Goal: Task Accomplishment & Management: Complete application form

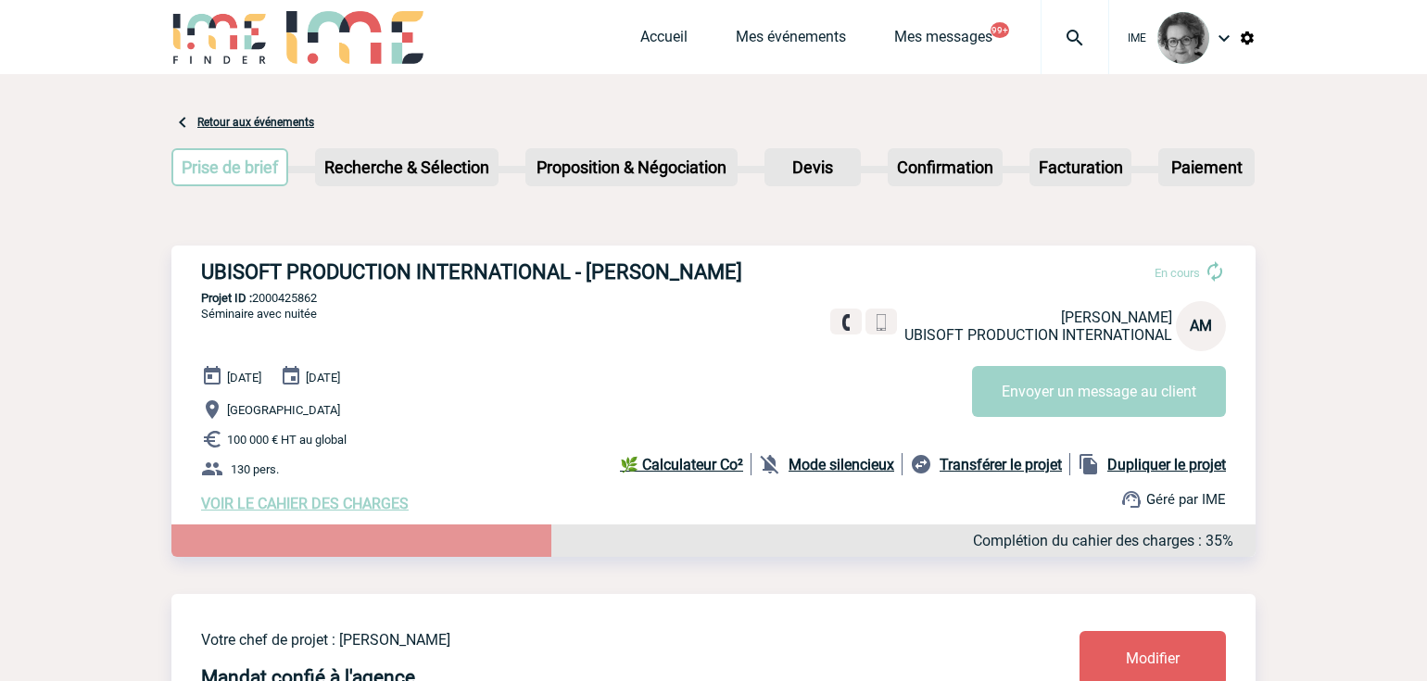
click at [662, 21] on div "Accueil Mes événements Mes messages 99+ Projet, client Projet, client" at bounding box center [874, 37] width 469 height 74
click at [653, 34] on link "Accueil" at bounding box center [663, 41] width 47 height 26
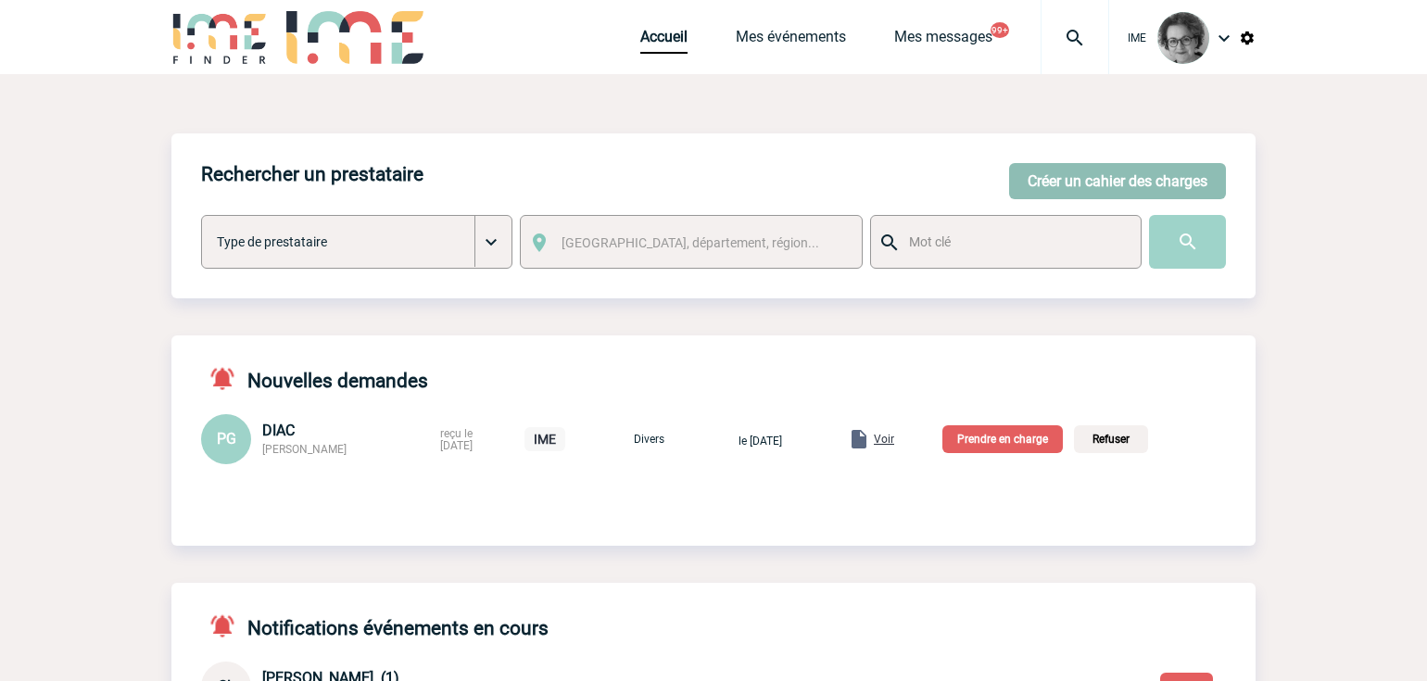
click at [1145, 174] on button "Créer un cahier des charges" at bounding box center [1117, 181] width 217 height 36
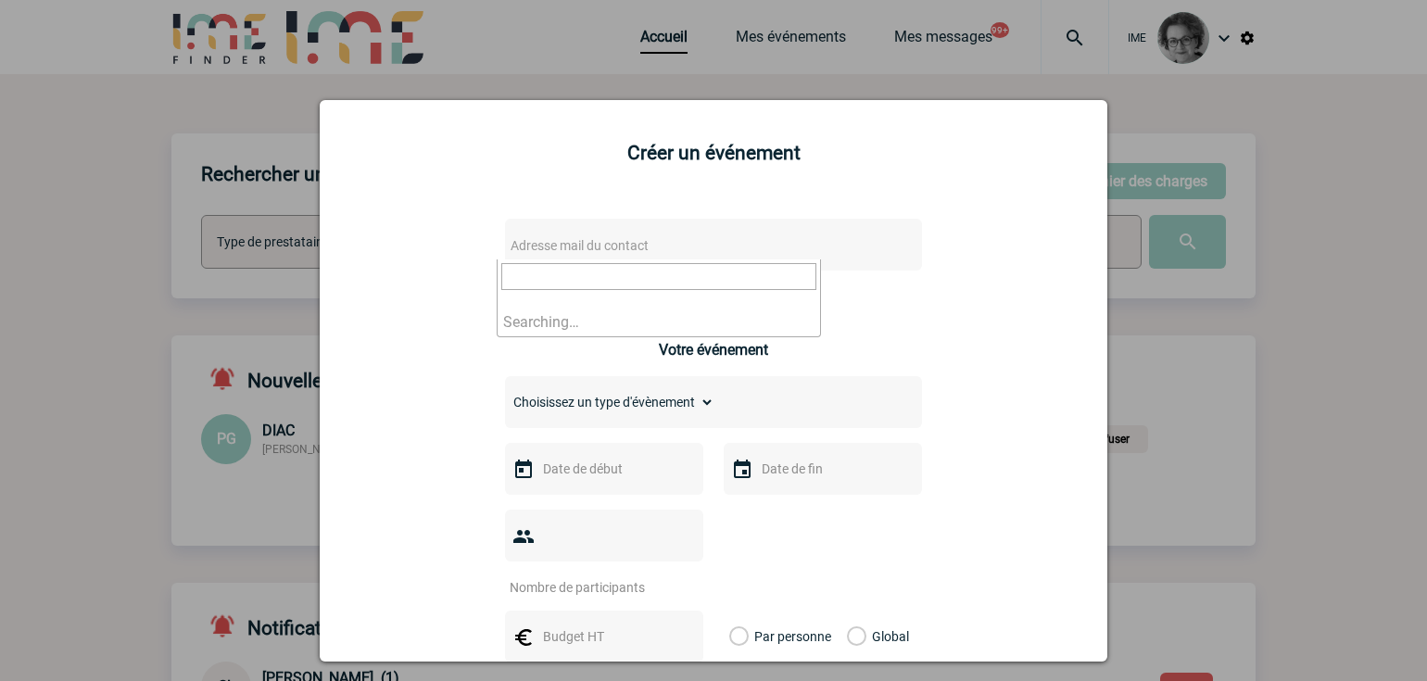
click at [751, 254] on span "Adresse mail du contact" at bounding box center [665, 246] width 324 height 26
drag, startPoint x: 549, startPoint y: 283, endPoint x: 328, endPoint y: 280, distance: 220.5
click at [328, 280] on body "IME Accueil Mes événements" at bounding box center [713, 644] width 1427 height 1289
click at [782, 275] on input "stephanie.bockler@vinci-airports.com>" at bounding box center [658, 276] width 315 height 27
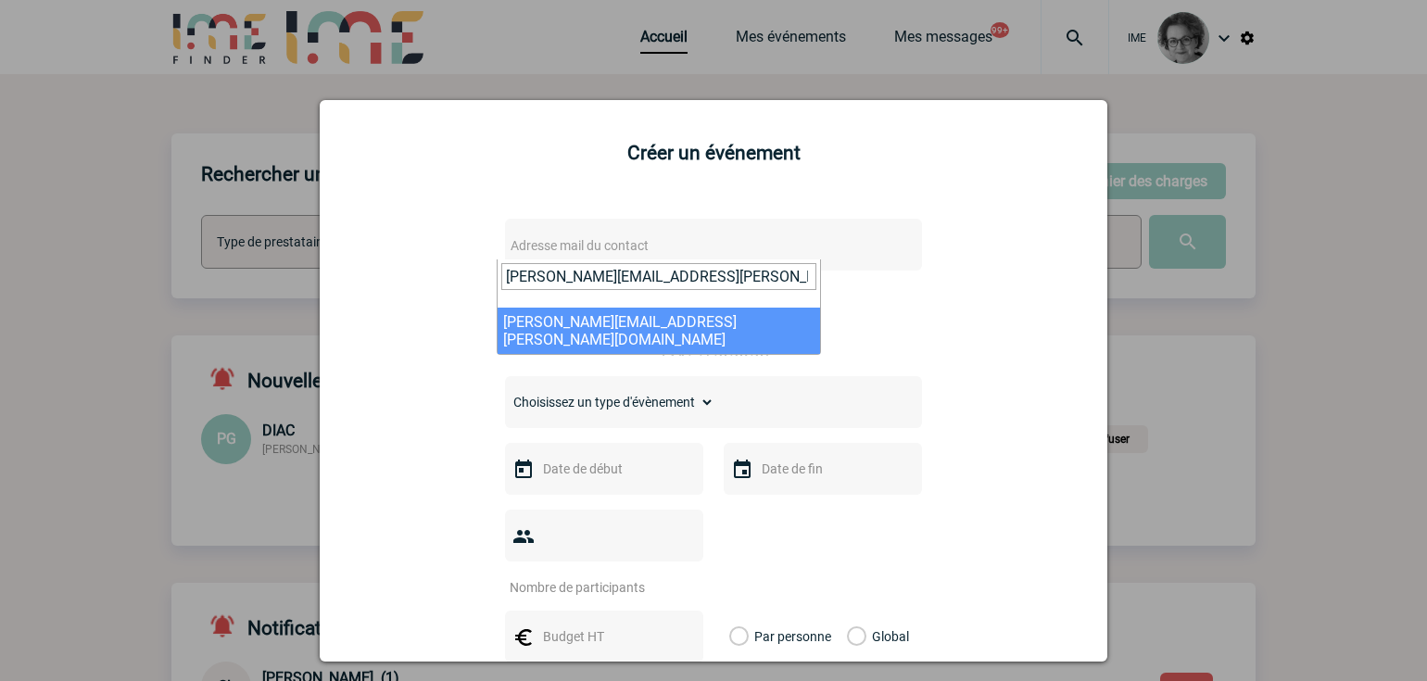
type input "stephanie.bockler@vinci-airports.com"
select select "132842"
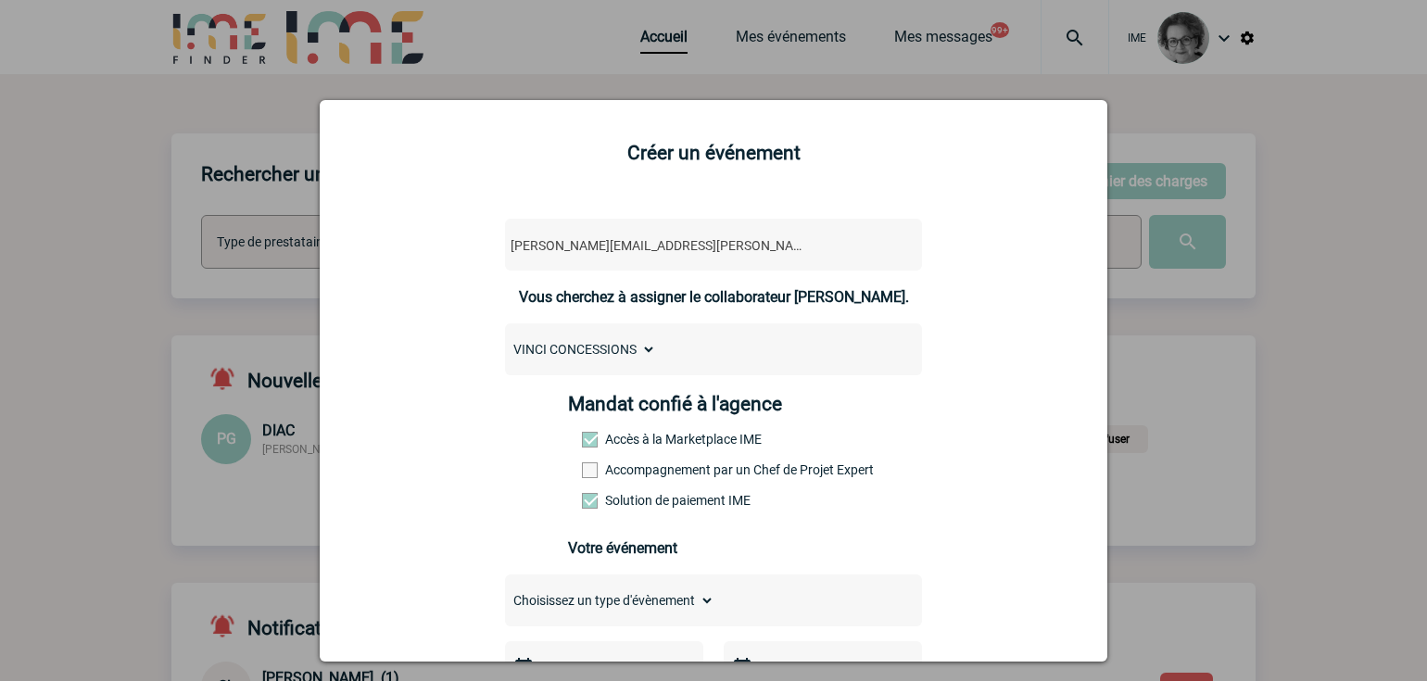
click at [654, 469] on label "Accompagnement par un Chef de Projet Expert" at bounding box center [623, 469] width 82 height 15
click at [0, 0] on input "Accompagnement par un Chef de Projet Expert" at bounding box center [0, 0] width 0 height 0
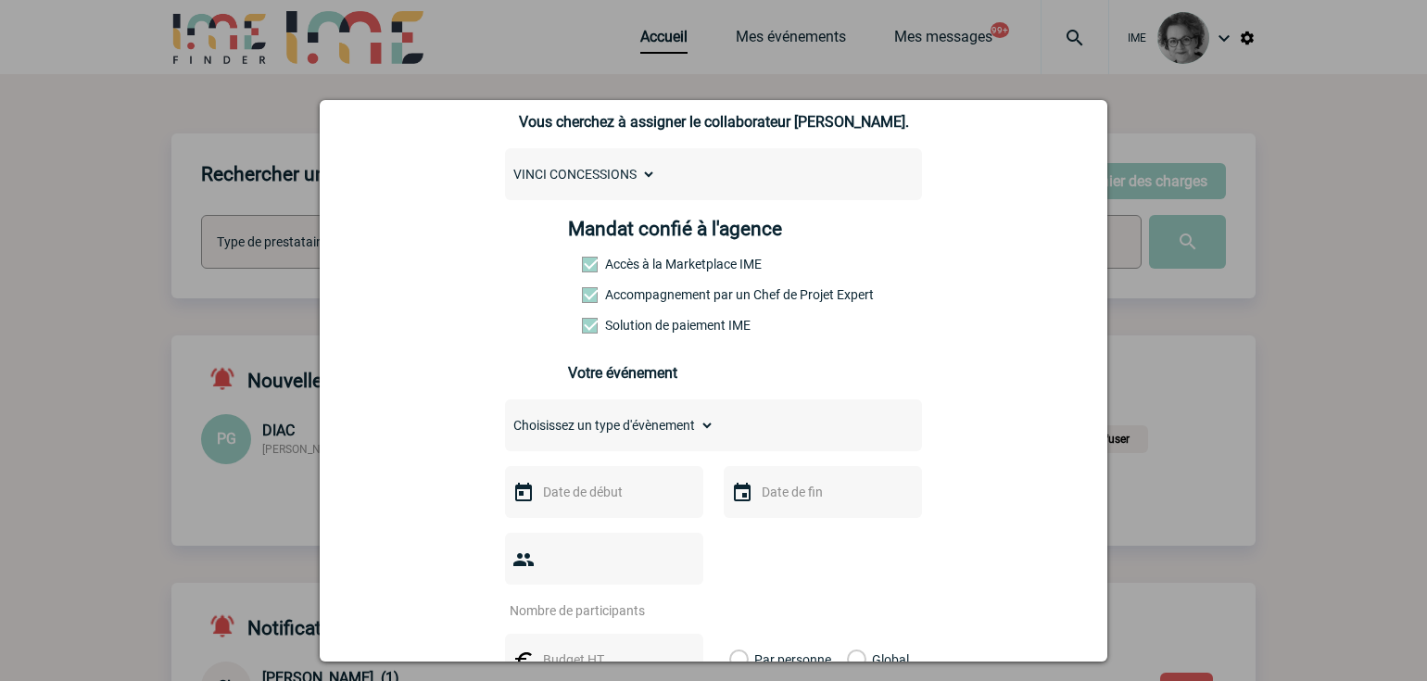
scroll to position [185, 0]
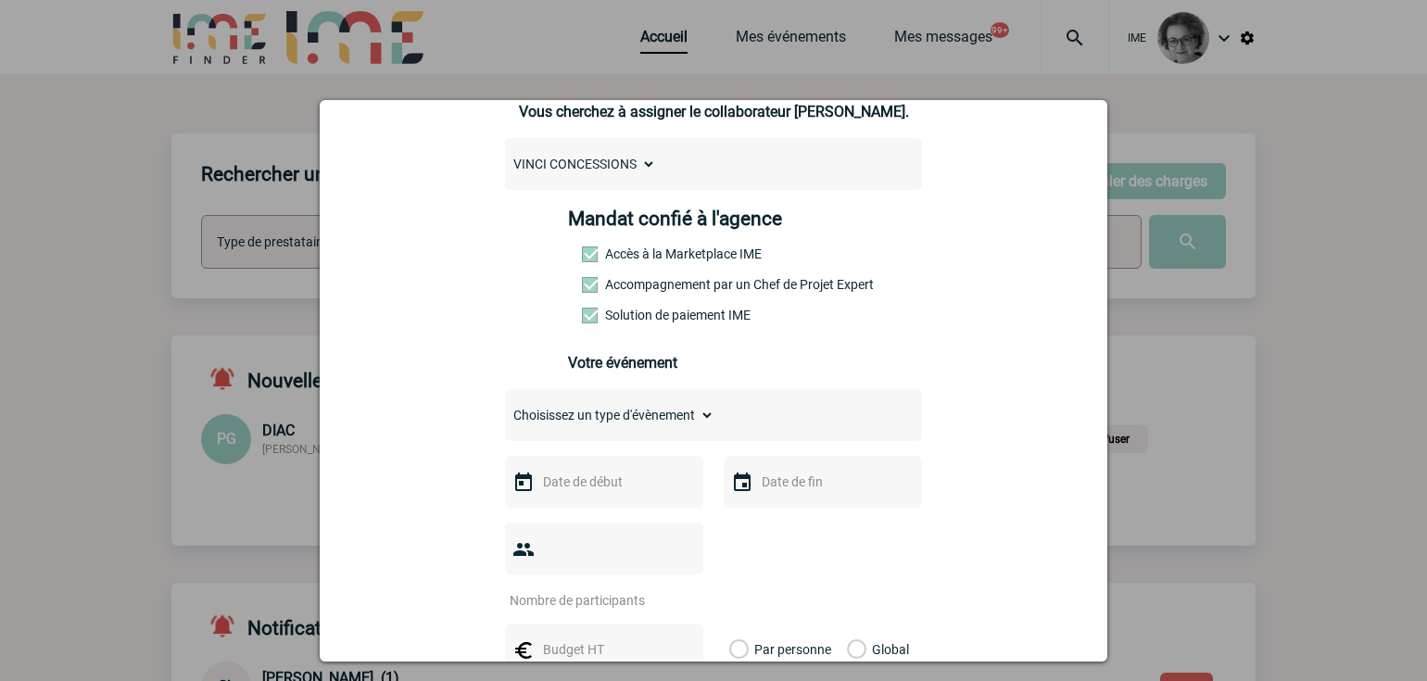
click at [675, 428] on select "Choisissez un type d'évènement Séminaire avec nuitée Séminaire sans nuitée Repa…" at bounding box center [609, 415] width 209 height 26
select select "1"
click at [505, 407] on select "Choisissez un type d'évènement Séminaire avec nuitée Séminaire sans nuitée Repa…" at bounding box center [609, 415] width 209 height 26
click at [577, 494] on input "text" at bounding box center [602, 482] width 128 height 24
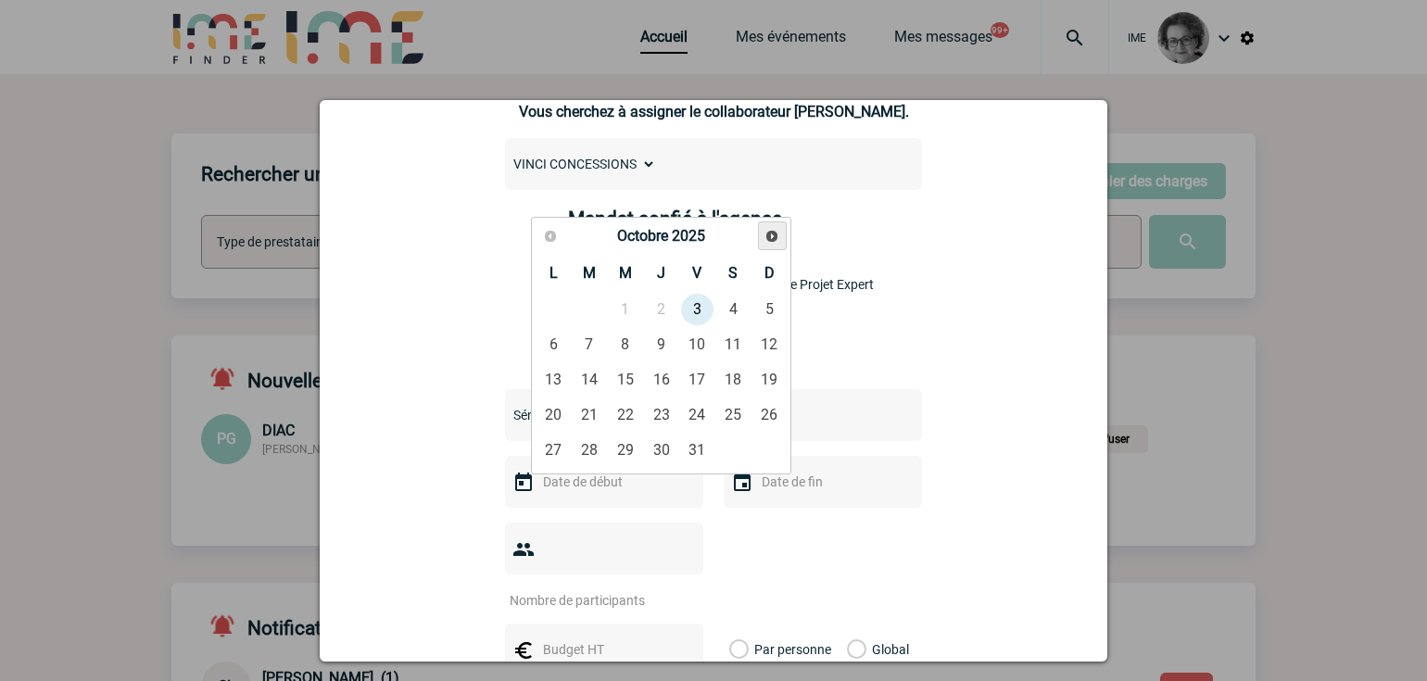
click at [771, 244] on link "Suivant" at bounding box center [772, 235] width 29 height 29
click at [772, 244] on link "Suivant" at bounding box center [772, 235] width 29 height 29
click at [631, 346] on link "10" at bounding box center [625, 344] width 34 height 33
type input "10-12-2025"
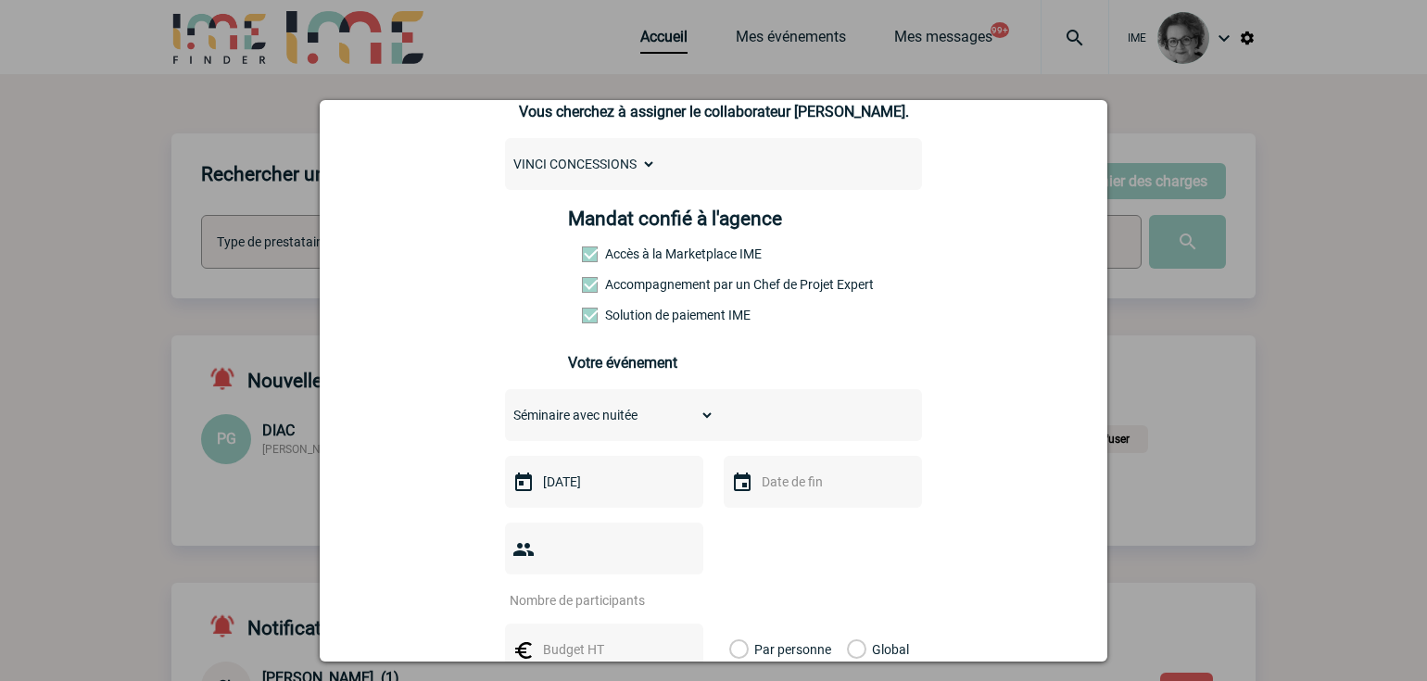
click at [824, 485] on input "text" at bounding box center [821, 482] width 128 height 24
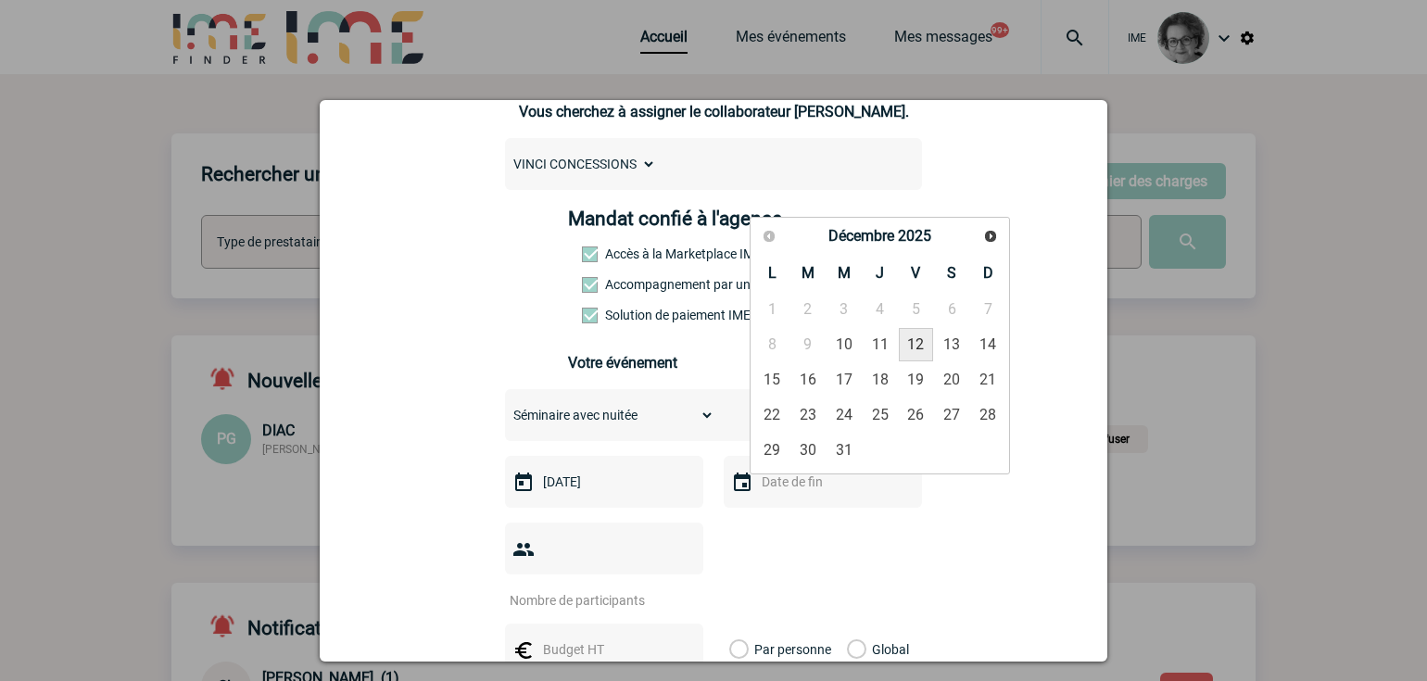
click at [917, 344] on link "12" at bounding box center [916, 344] width 34 height 33
type input "12-12-2025"
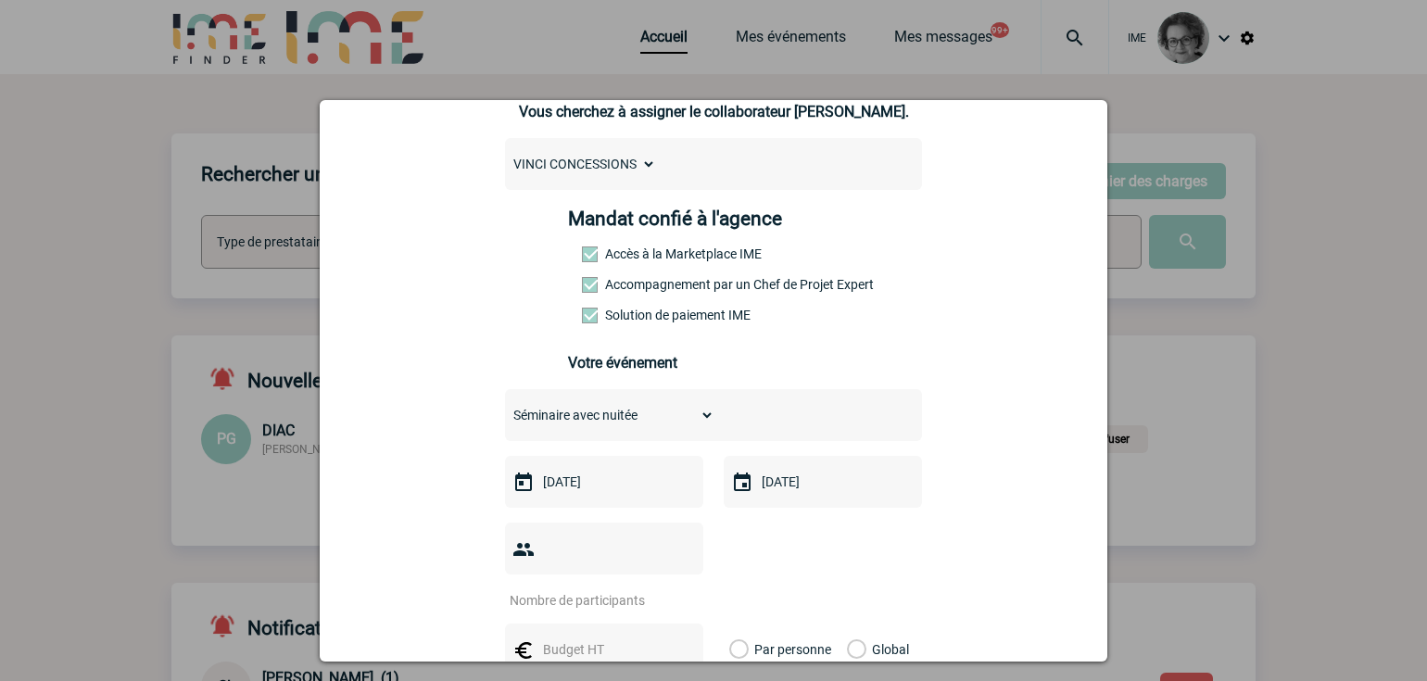
click at [591, 588] on input "number" at bounding box center [592, 600] width 174 height 24
type input "40"
click at [549, 638] on input "text" at bounding box center [602, 650] width 128 height 24
type input "40000"
click at [856, 624] on label "Global" at bounding box center [853, 650] width 12 height 52
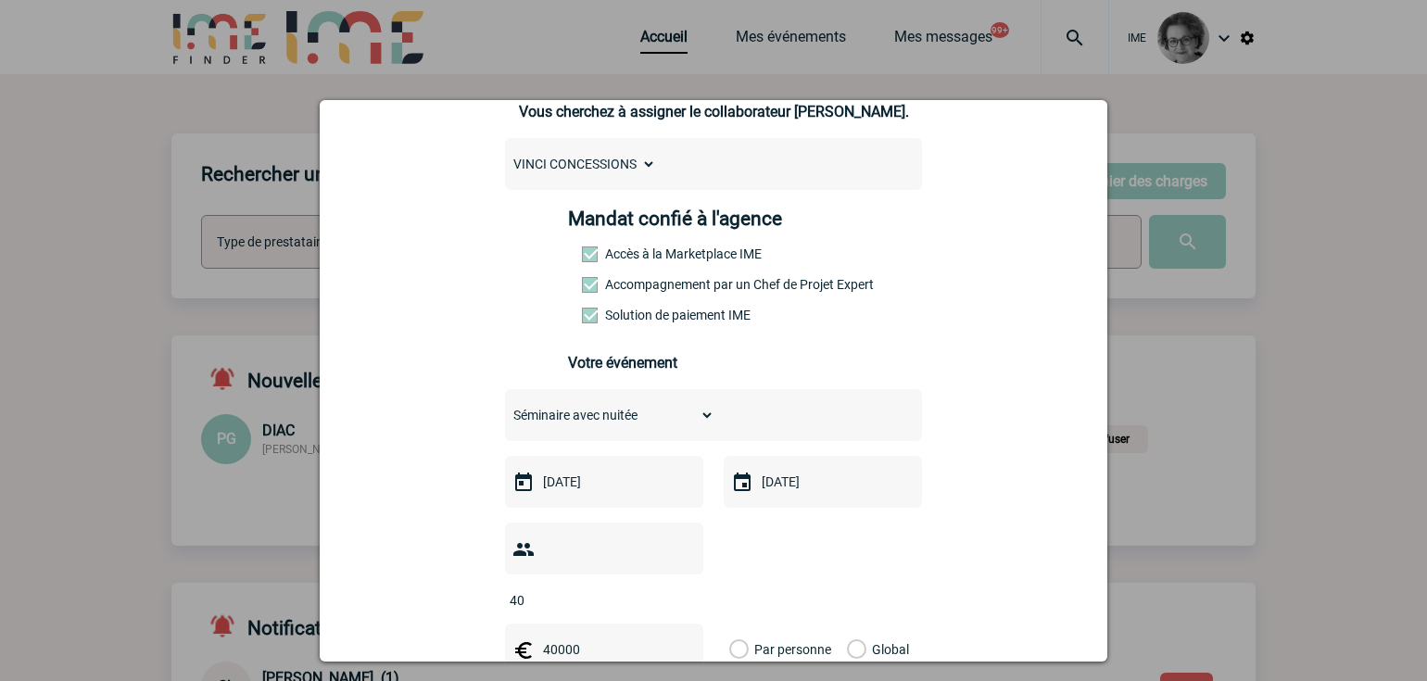
click at [0, 0] on input "Global" at bounding box center [0, 0] width 0 height 0
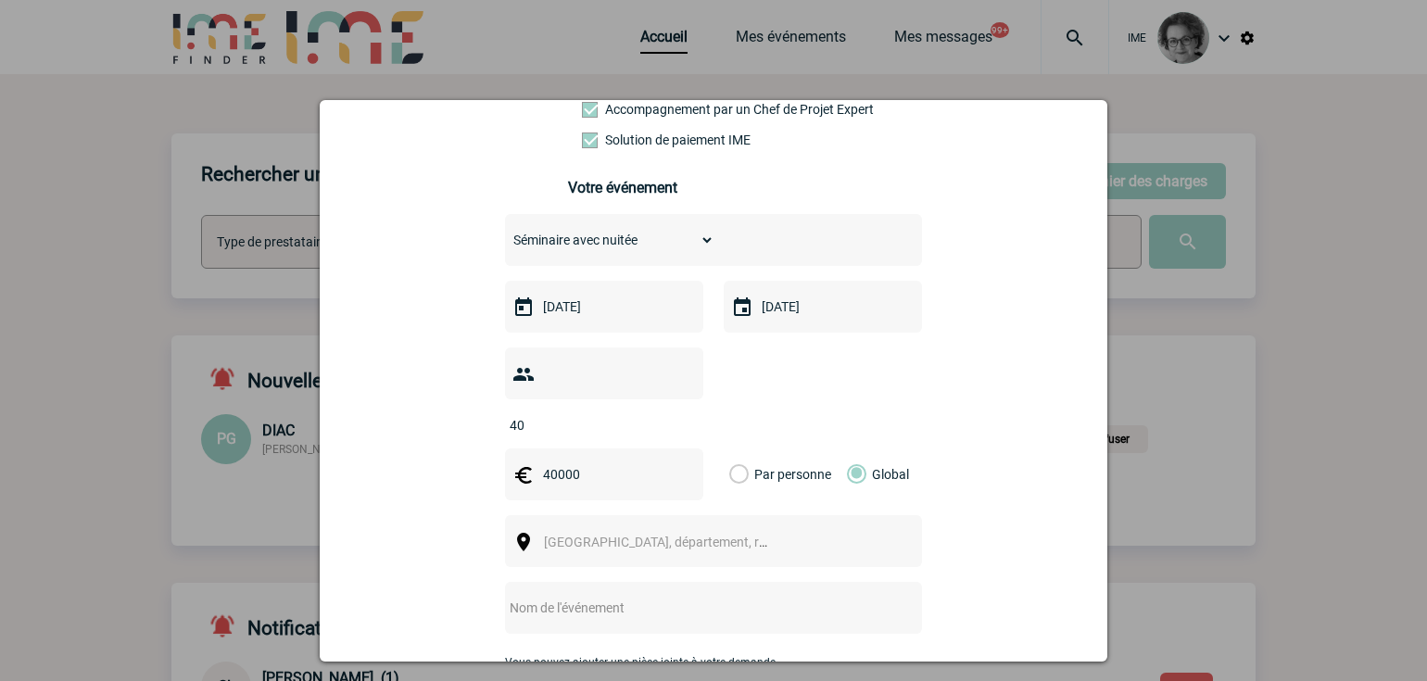
scroll to position [371, 0]
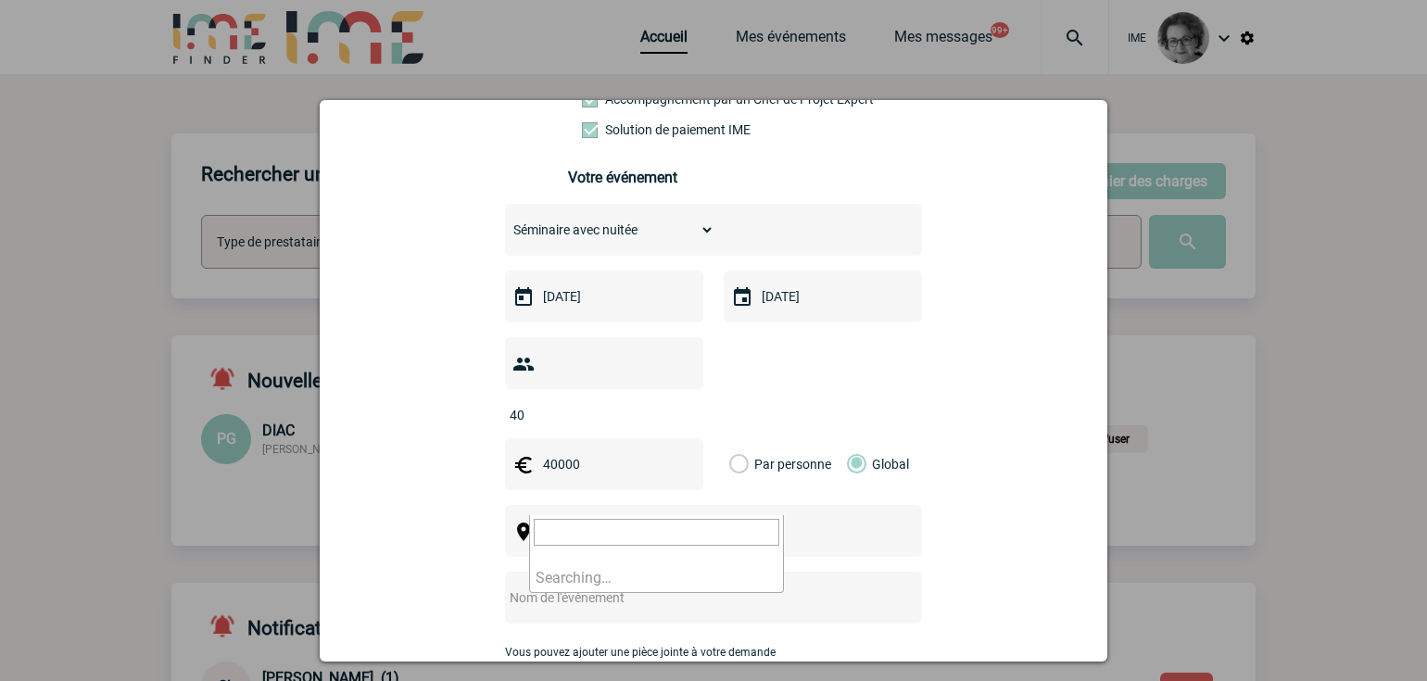
click at [756, 519] on span "Ville, département, région..." at bounding box center [664, 532] width 255 height 26
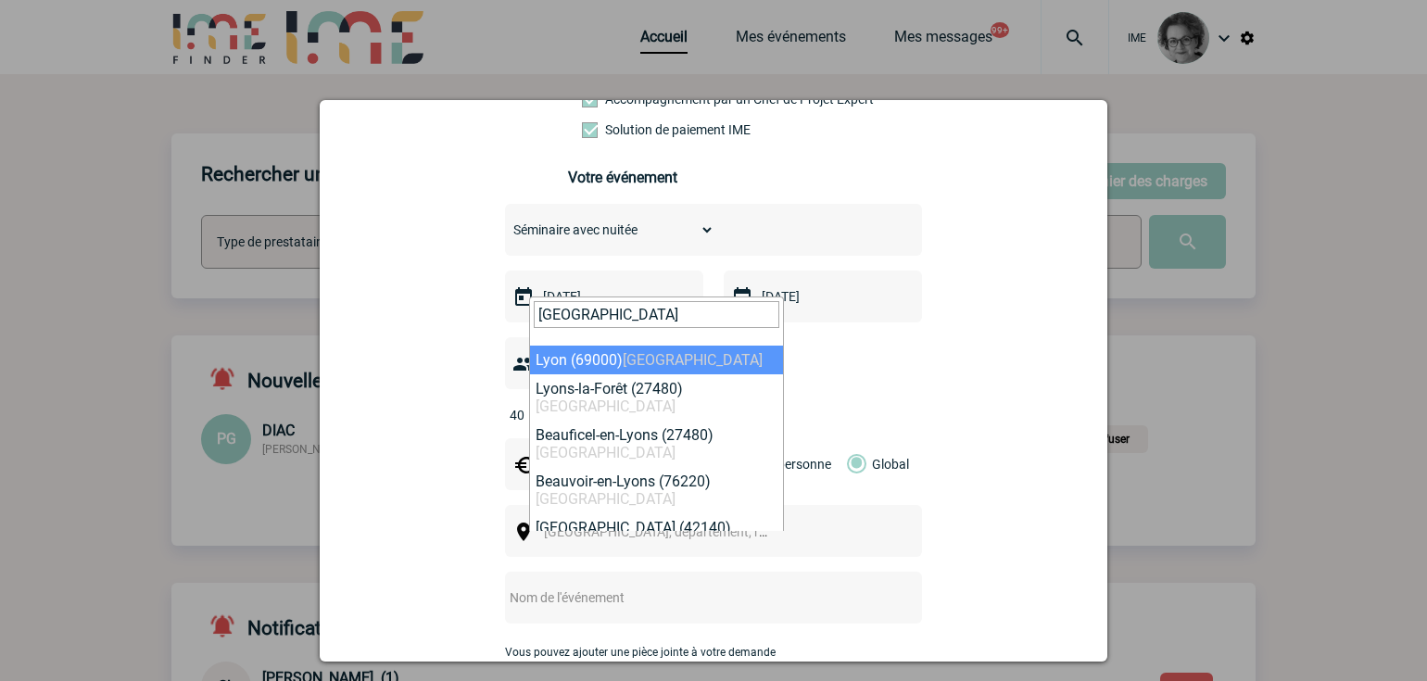
type input "lyon"
select select "36544"
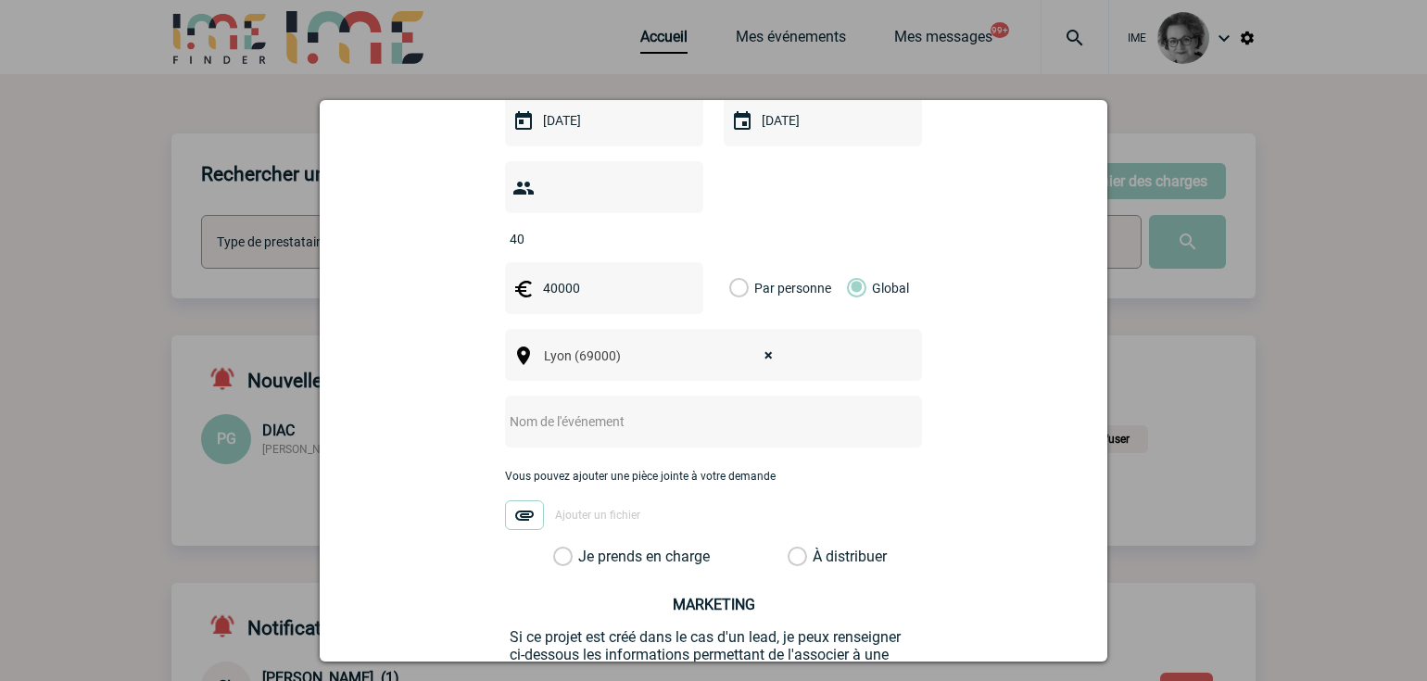
scroll to position [556, 0]
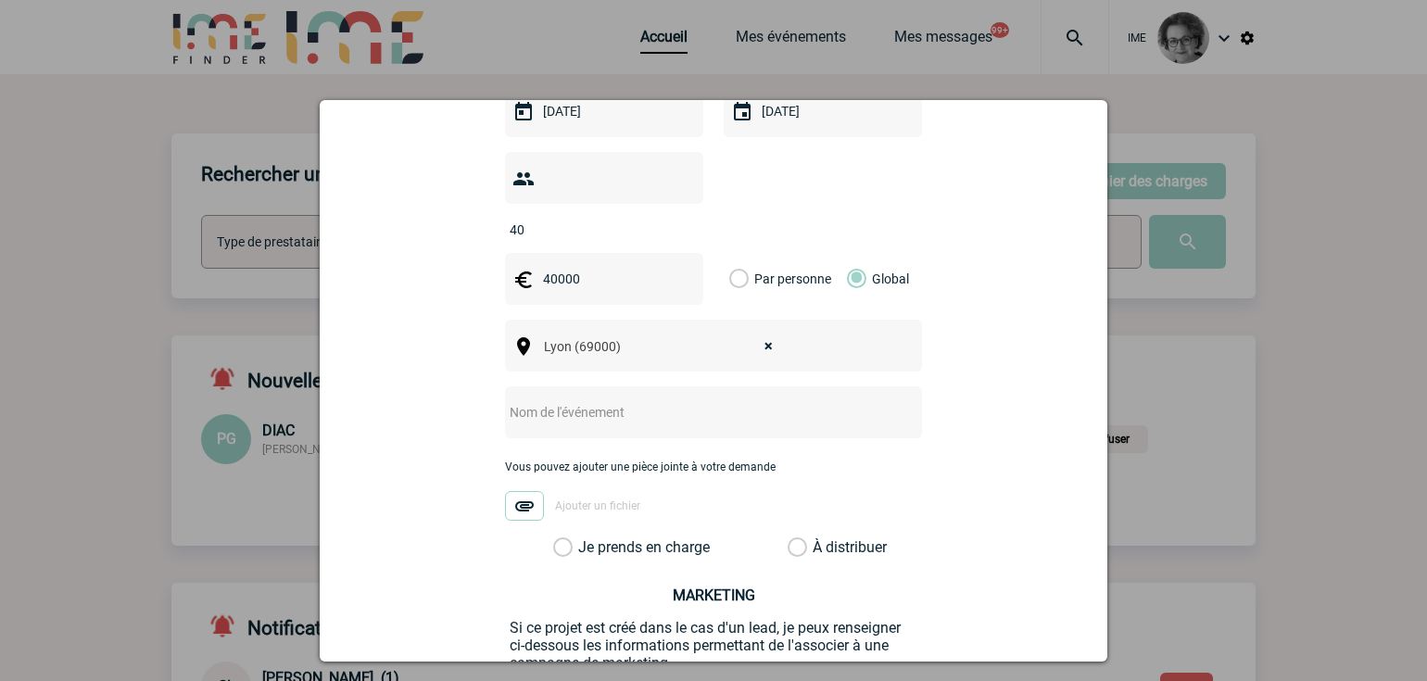
click at [781, 400] on input "text" at bounding box center [689, 412] width 368 height 24
type input "Formation Vinci Concessions"
click at [585, 538] on label "Je prends en charge" at bounding box center [569, 547] width 32 height 19
click at [0, 0] on input "Je prends en charge" at bounding box center [0, 0] width 0 height 0
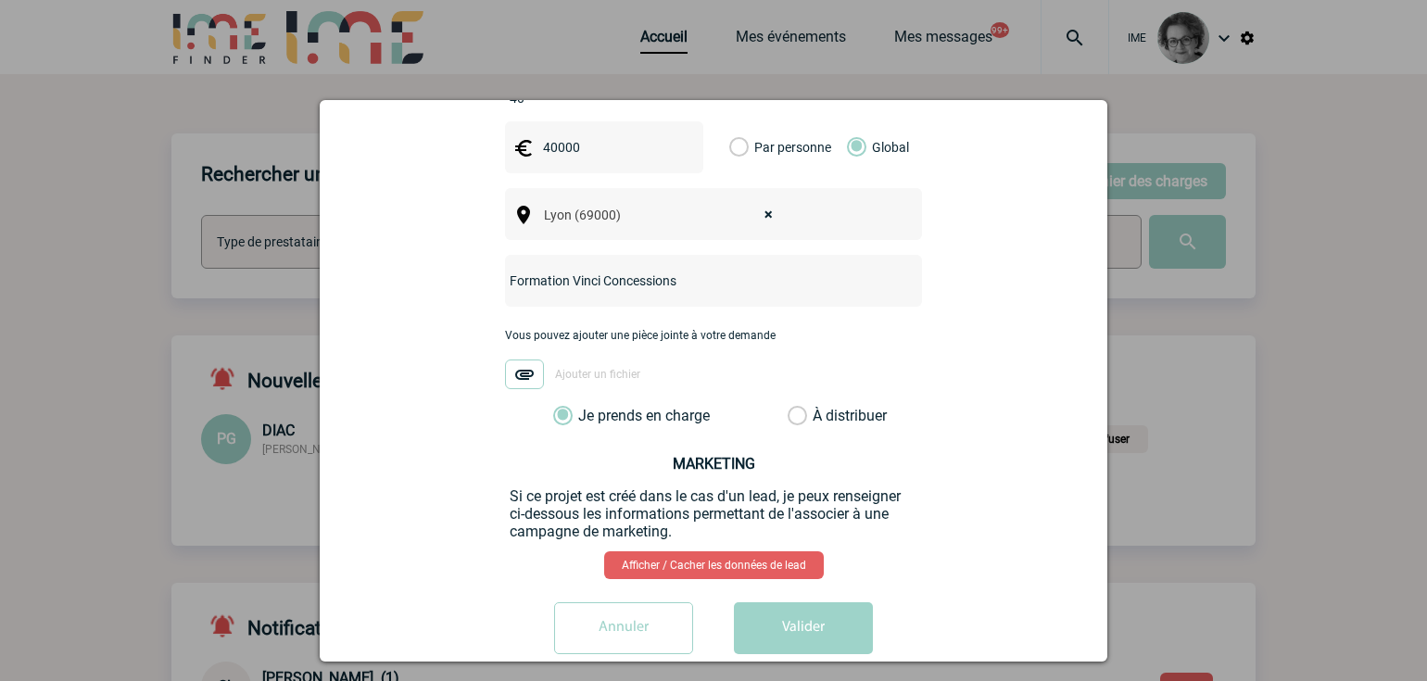
scroll to position [692, 0]
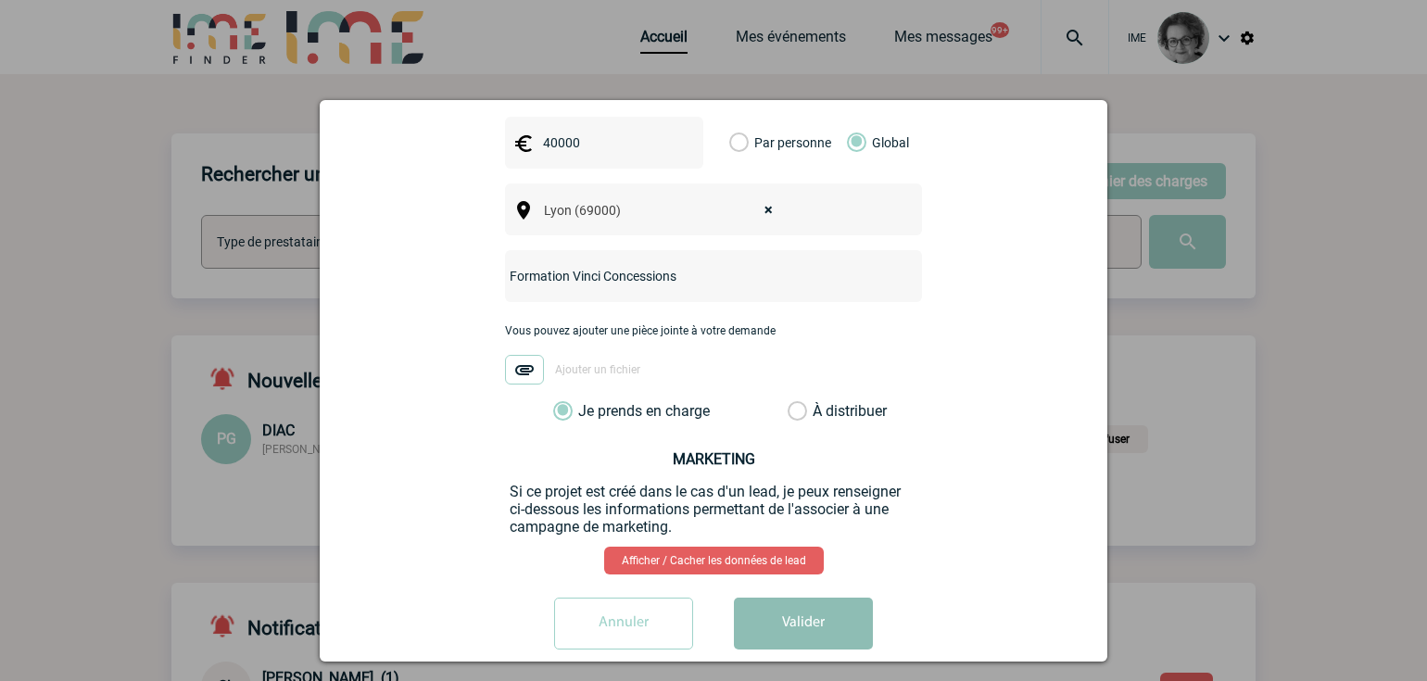
click at [827, 598] on button "Valider" at bounding box center [803, 624] width 139 height 52
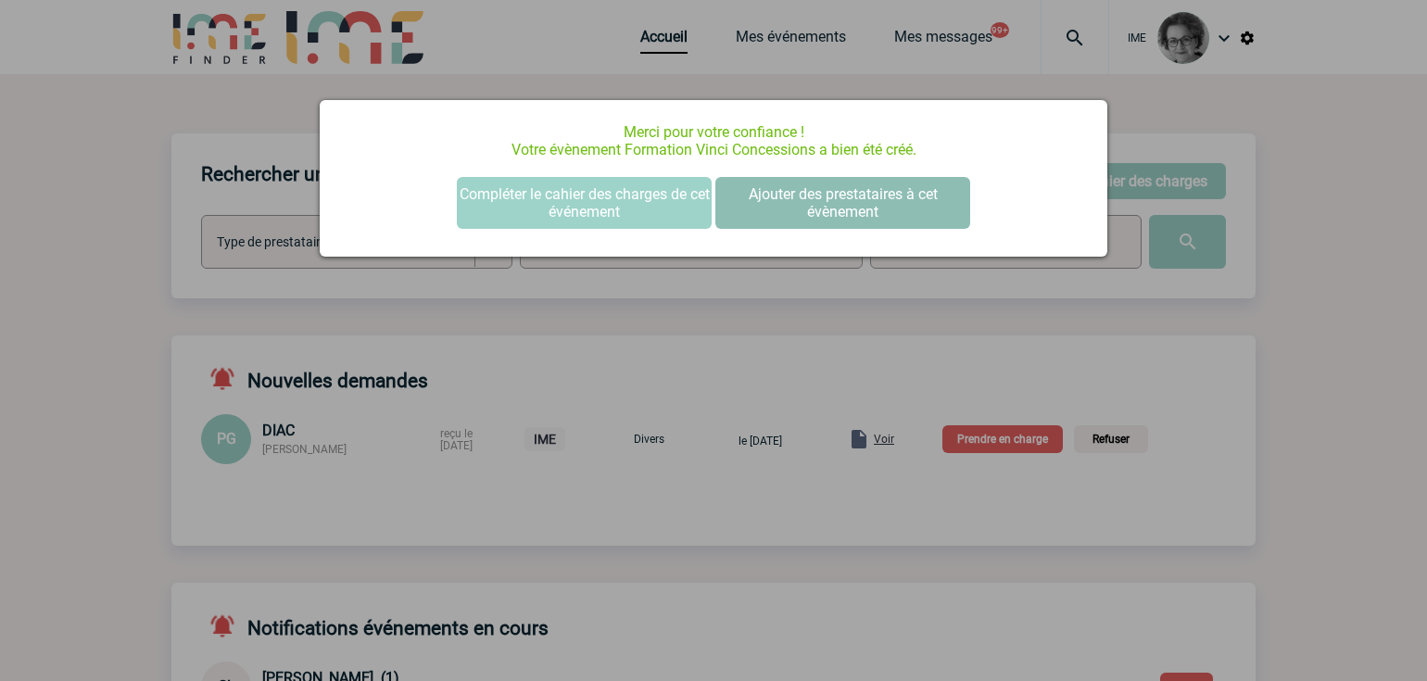
click at [783, 216] on button "Ajouter des prestataires à cet évènement" at bounding box center [842, 203] width 255 height 52
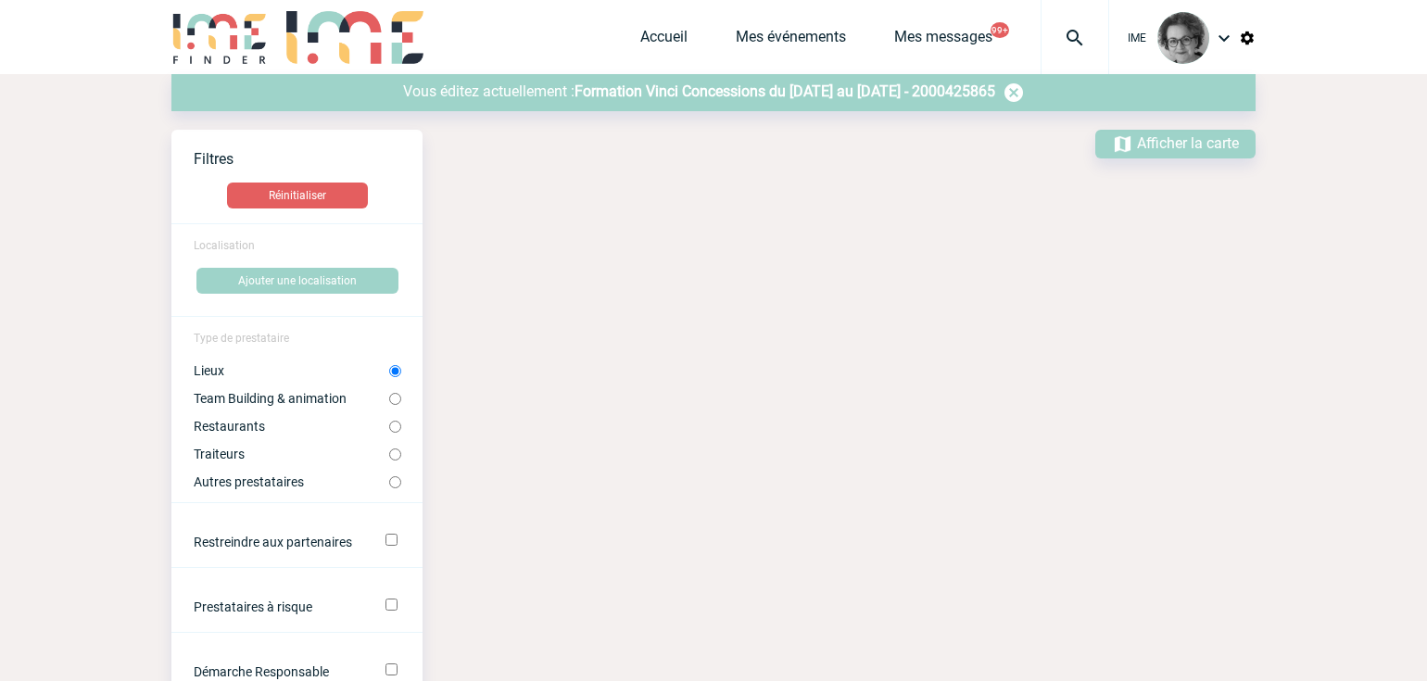
click at [808, 96] on span "Formation Vinci Concessions du 10 Décembre 2025 au 12 Décembre 2025 - 2000425865" at bounding box center [784, 91] width 421 height 18
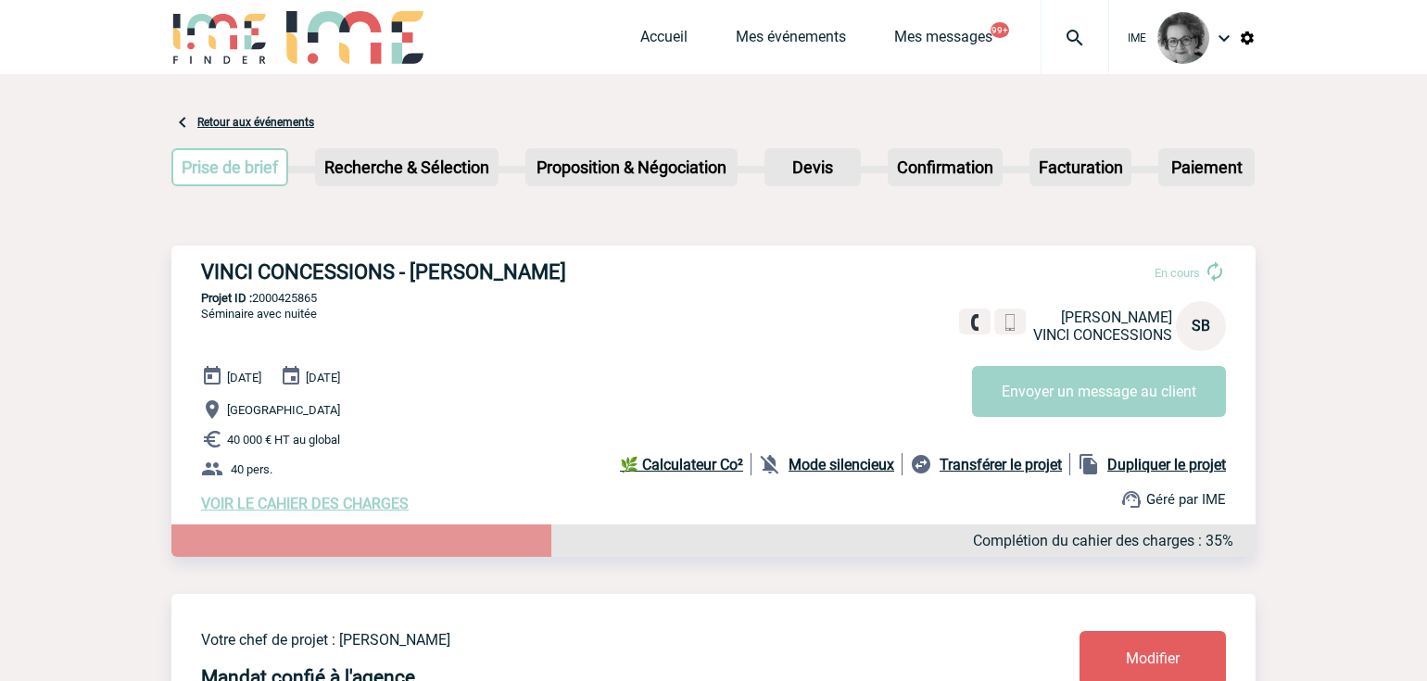
click at [390, 275] on h3 "VINCI CONCESSIONS - [PERSON_NAME]" at bounding box center [479, 271] width 556 height 23
drag, startPoint x: 335, startPoint y: 302, endPoint x: 257, endPoint y: 303, distance: 77.8
click at [257, 303] on p "Projet ID : 2000425865" at bounding box center [713, 298] width 1084 height 14
copy p "2000425865"
click at [615, 282] on h3 "VINCI CONCESSIONS - [PERSON_NAME]" at bounding box center [479, 271] width 556 height 23
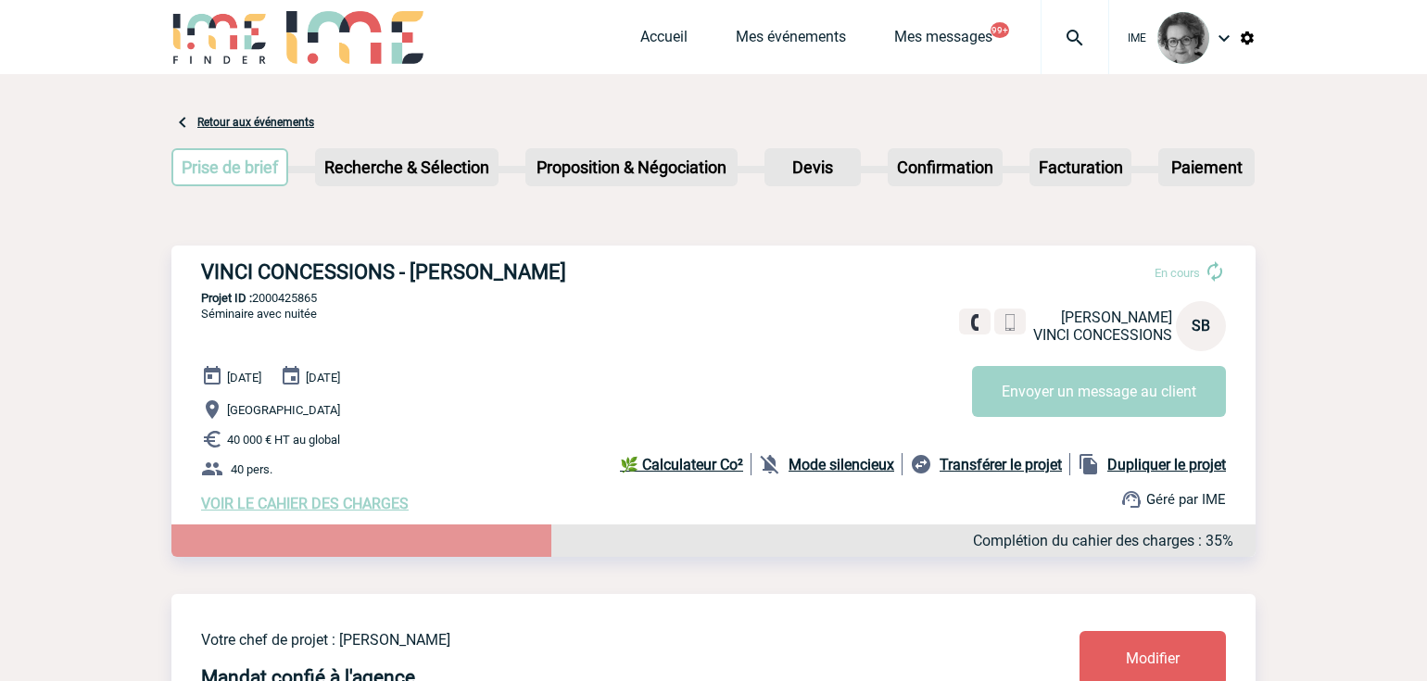
drag, startPoint x: 605, startPoint y: 276, endPoint x: 410, endPoint y: 284, distance: 194.7
click at [410, 284] on h3 "VINCI CONCESSIONS - [PERSON_NAME]" at bounding box center [479, 271] width 556 height 23
copy h3 "[PERSON_NAME]"
click at [767, 525] on div "VINCI CONCESSIONS - [PERSON_NAME] En cours [PERSON_NAME] CONCESSIONS SB Envoyer…" at bounding box center [713, 387] width 1084 height 282
